Goal: Transaction & Acquisition: Purchase product/service

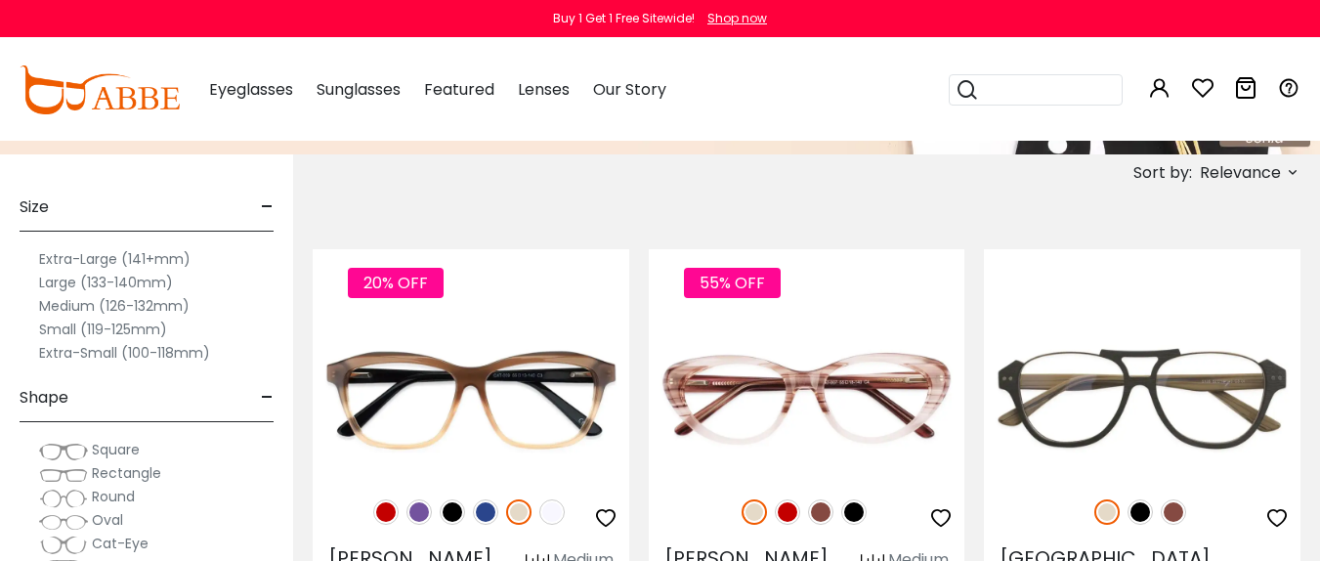
scroll to position [283, 0]
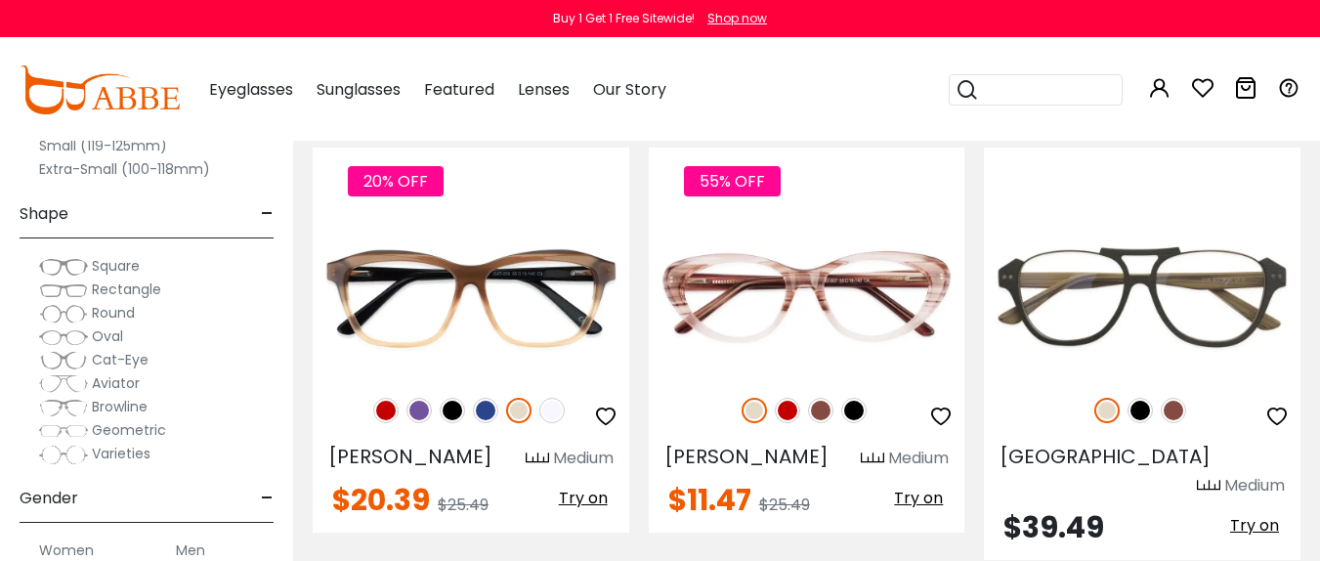
scroll to position [397, 0]
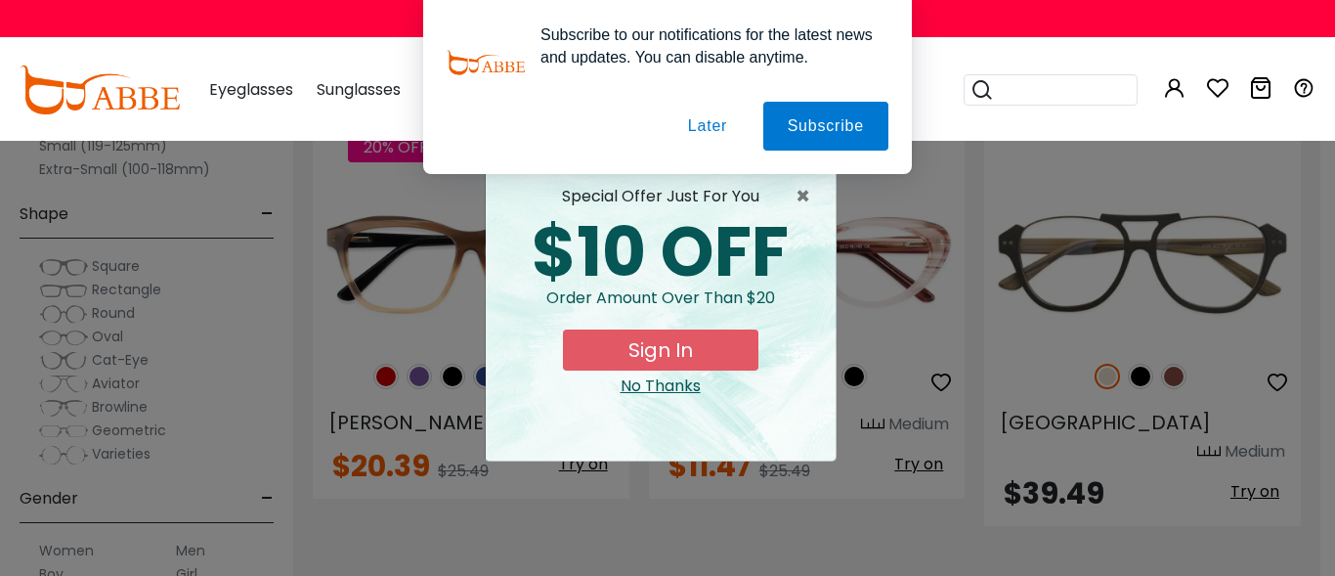
click at [799, 194] on span "×" at bounding box center [808, 196] width 24 height 23
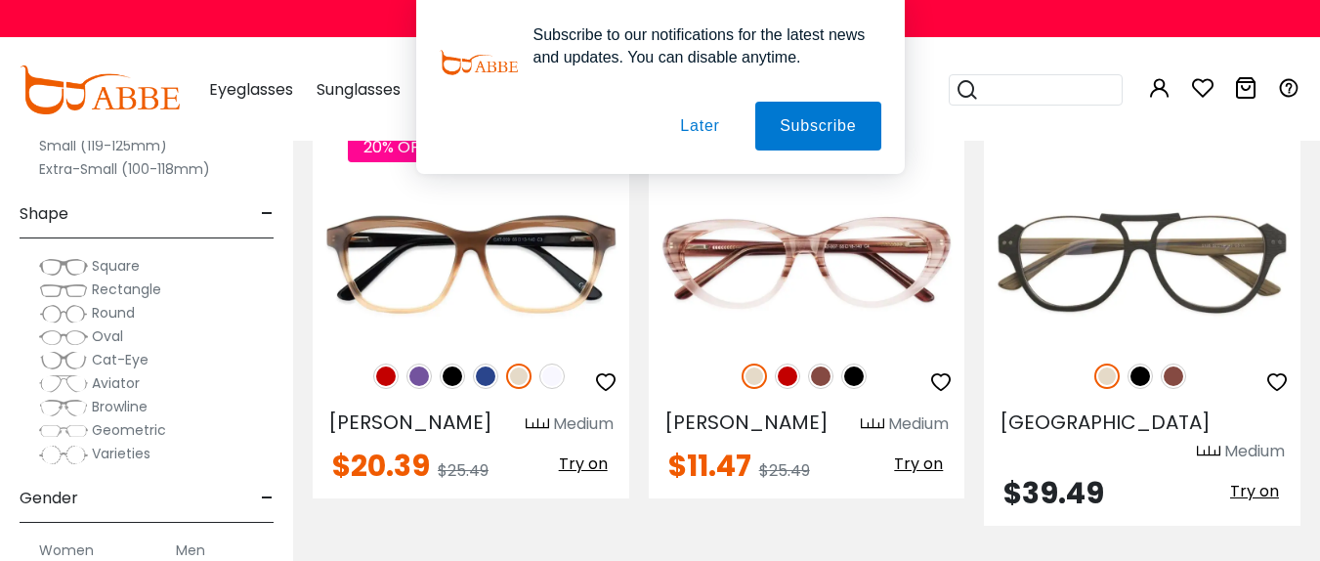
click at [0, 0] on button "Later" at bounding box center [0, 0] width 0 height 0
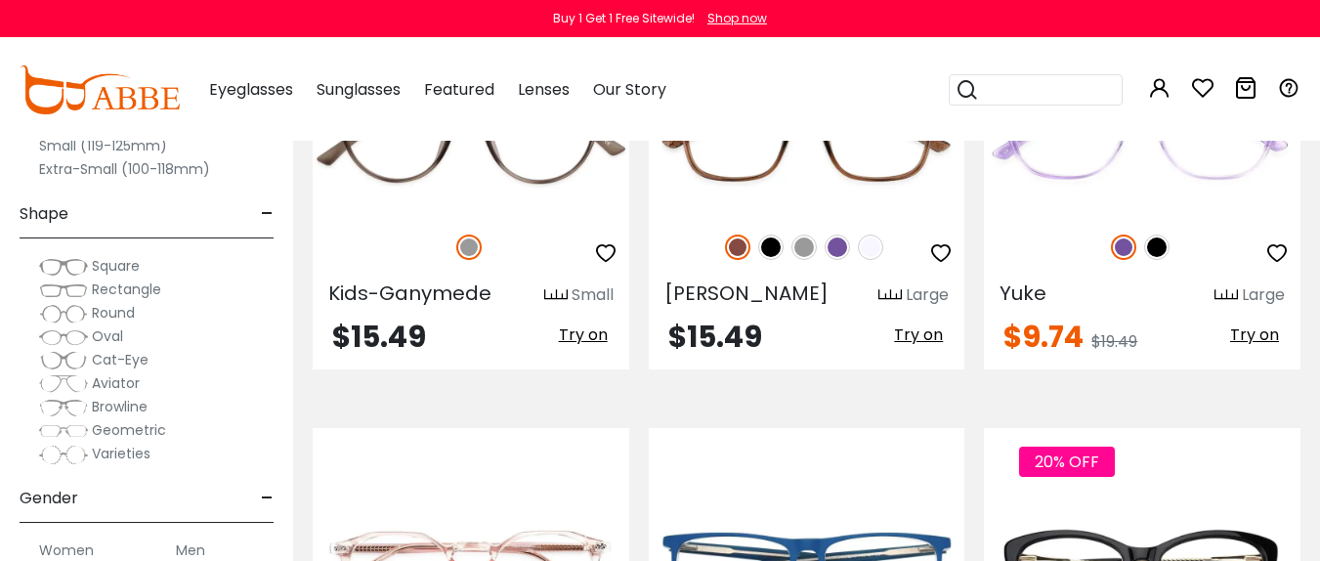
scroll to position [3415, 0]
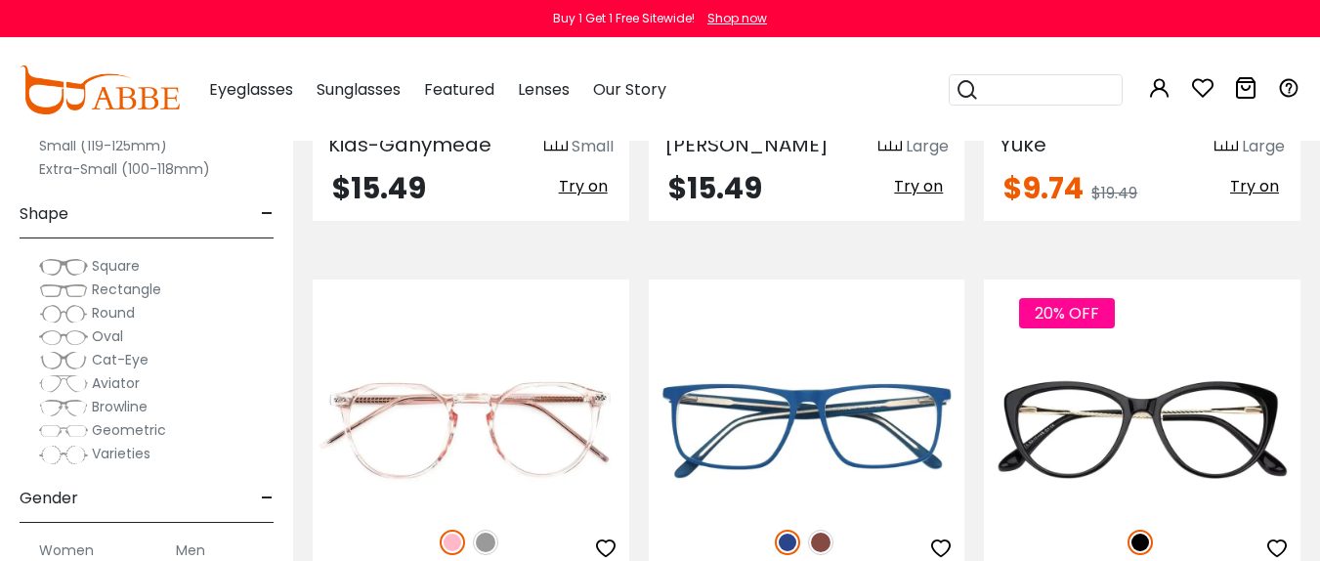
click at [262, 496] on span "-" at bounding box center [267, 498] width 13 height 47
click at [262, 496] on span "+" at bounding box center [266, 498] width 16 height 47
click at [269, 496] on span "-" at bounding box center [267, 498] width 13 height 47
click at [265, 557] on span "-" at bounding box center [267, 556] width 13 height 47
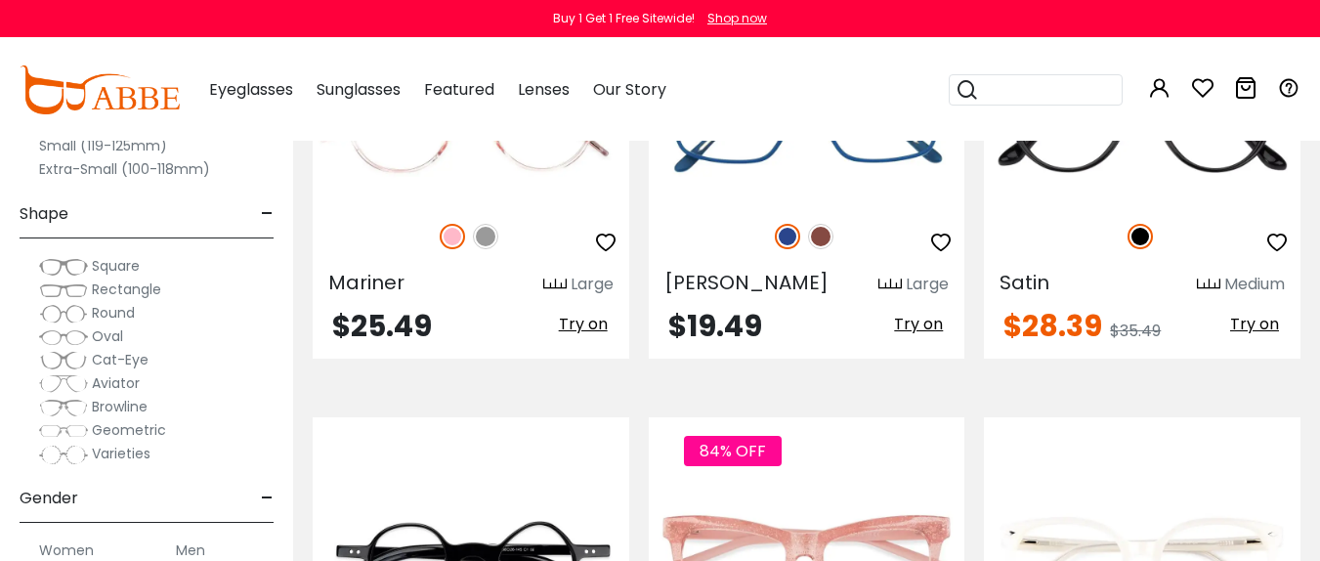
scroll to position [3709, 0]
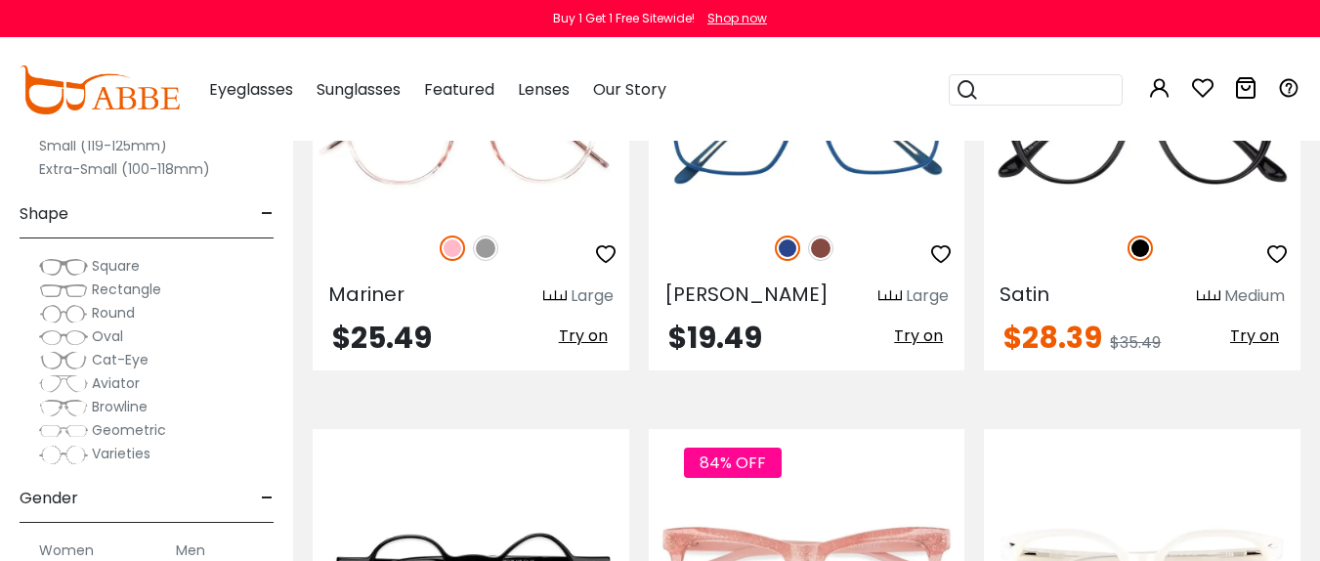
click at [85, 552] on label "Women" at bounding box center [66, 549] width 55 height 23
